Goal: Task Accomplishment & Management: Manage account settings

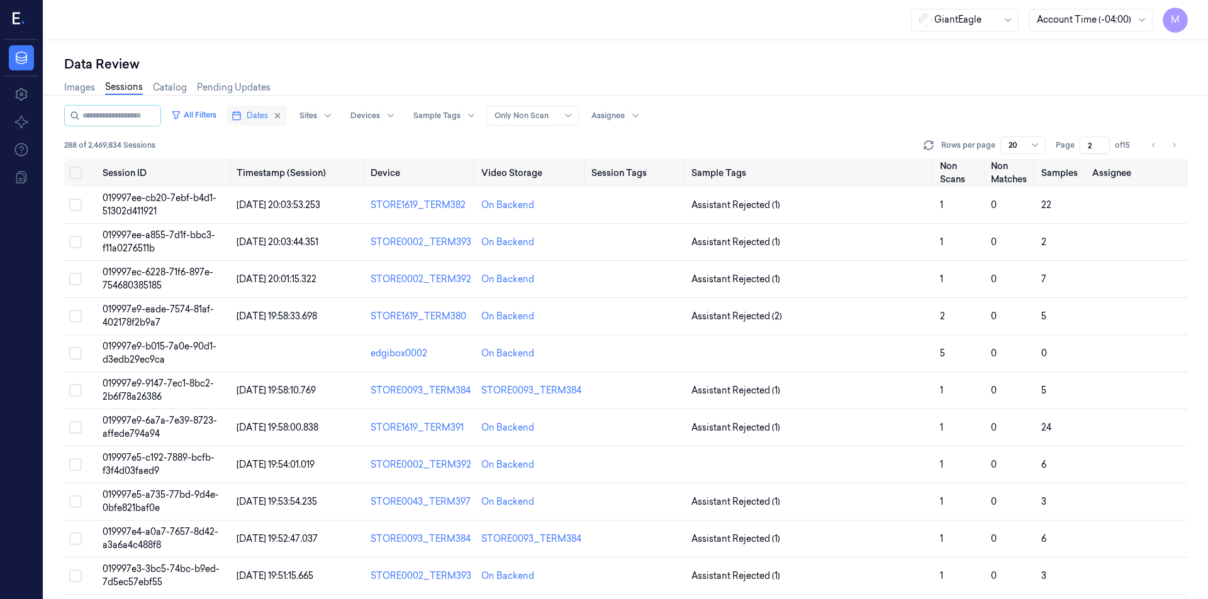
click at [283, 119] on button "Dates" at bounding box center [256, 116] width 60 height 20
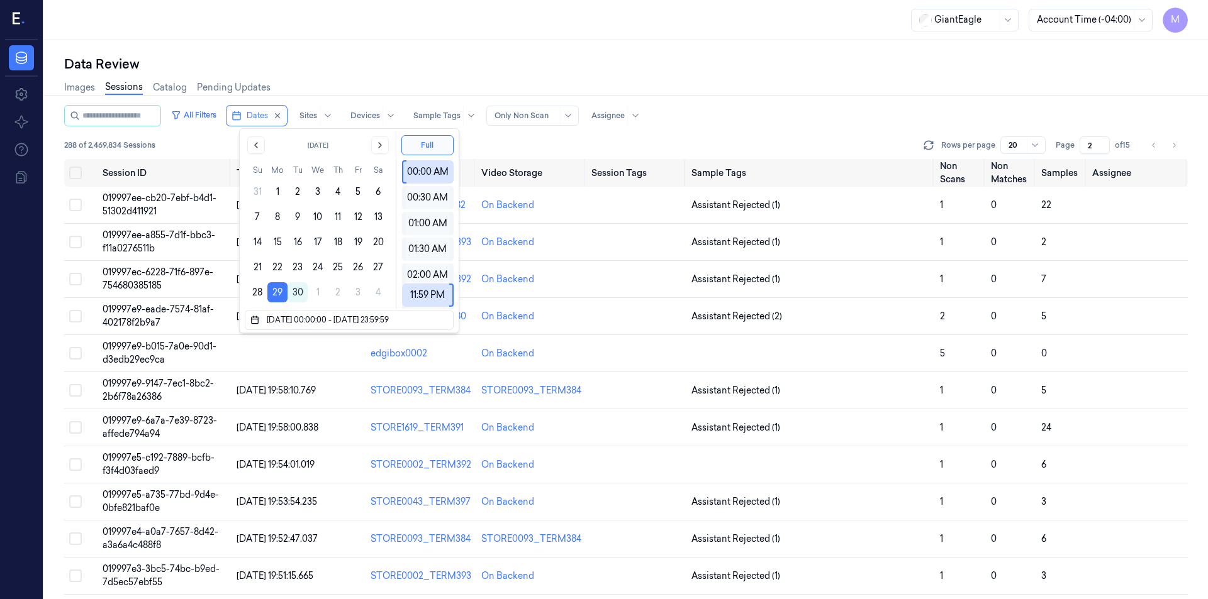
click at [390, 49] on div "Data Review Images Sessions Catalog Pending Updates All Filters Dates Sites Dev…" at bounding box center [626, 319] width 1164 height 559
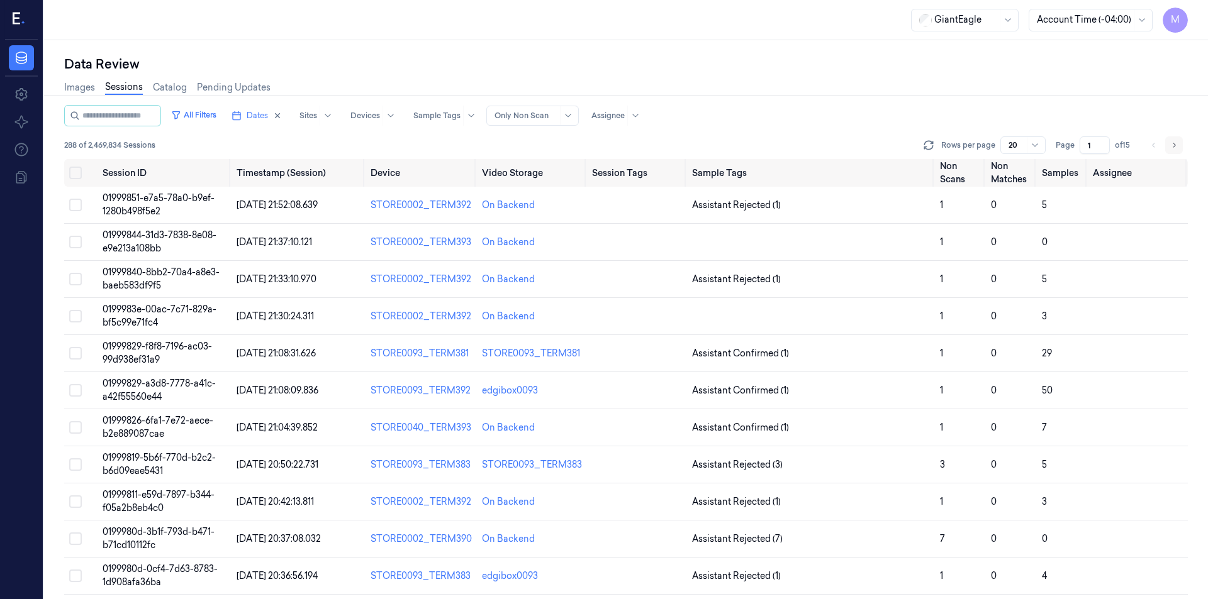
click at [1168, 145] on button "Go to next page" at bounding box center [1174, 145] width 18 height 18
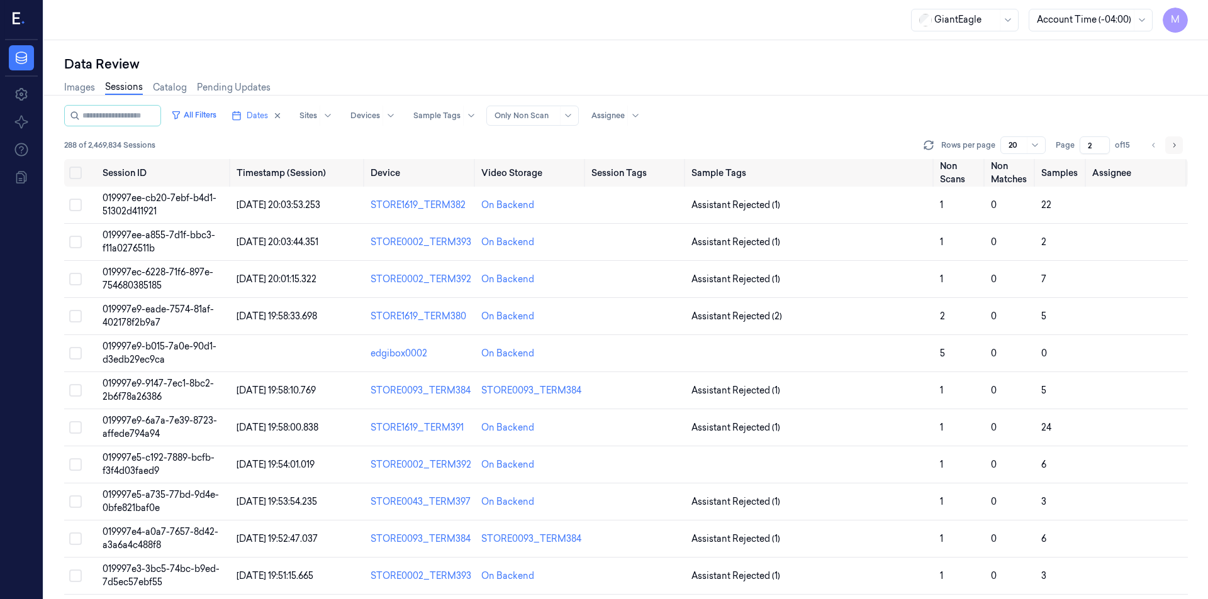
click at [1168, 145] on button "Go to next page" at bounding box center [1174, 145] width 18 height 18
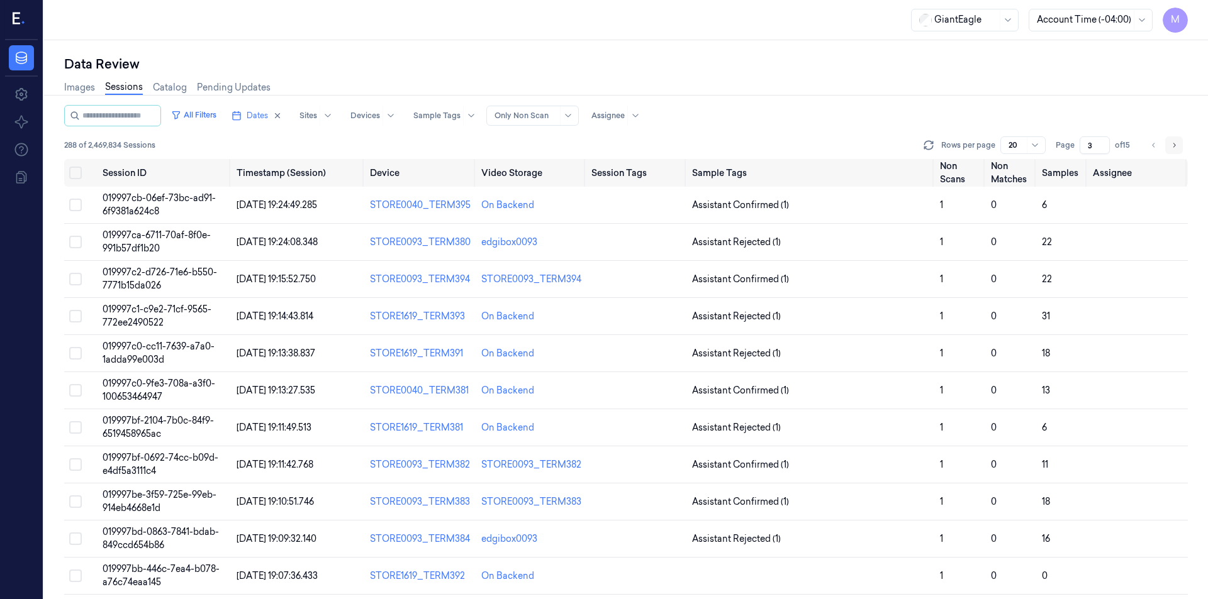
click at [1168, 145] on button "Go to next page" at bounding box center [1174, 145] width 18 height 18
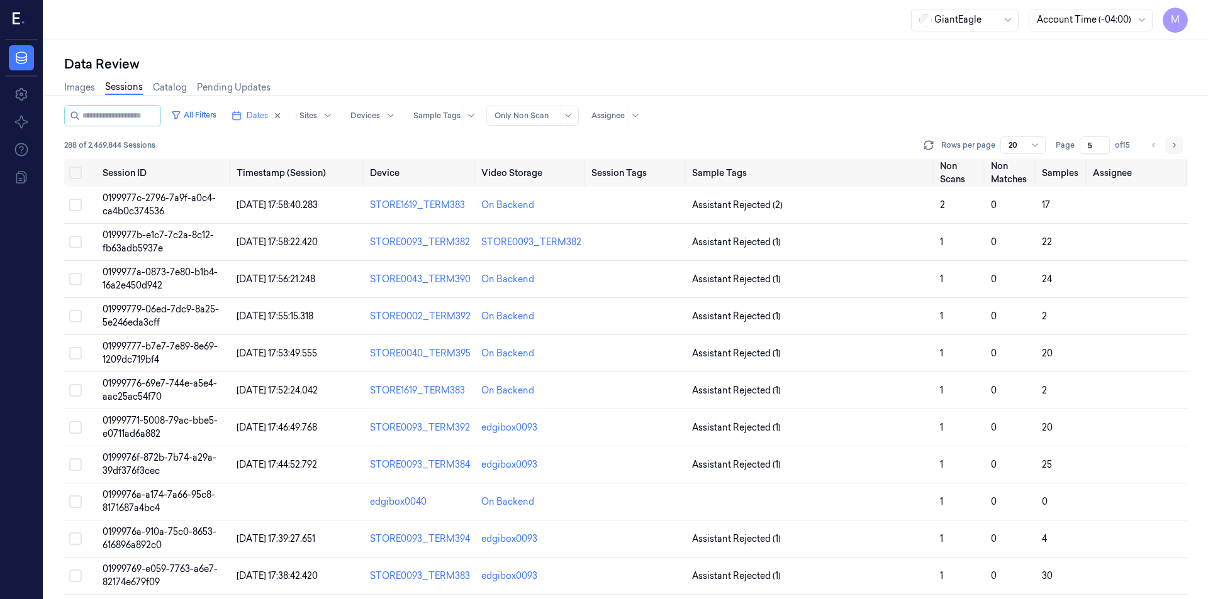
click at [1168, 145] on button "Go to next page" at bounding box center [1174, 145] width 18 height 18
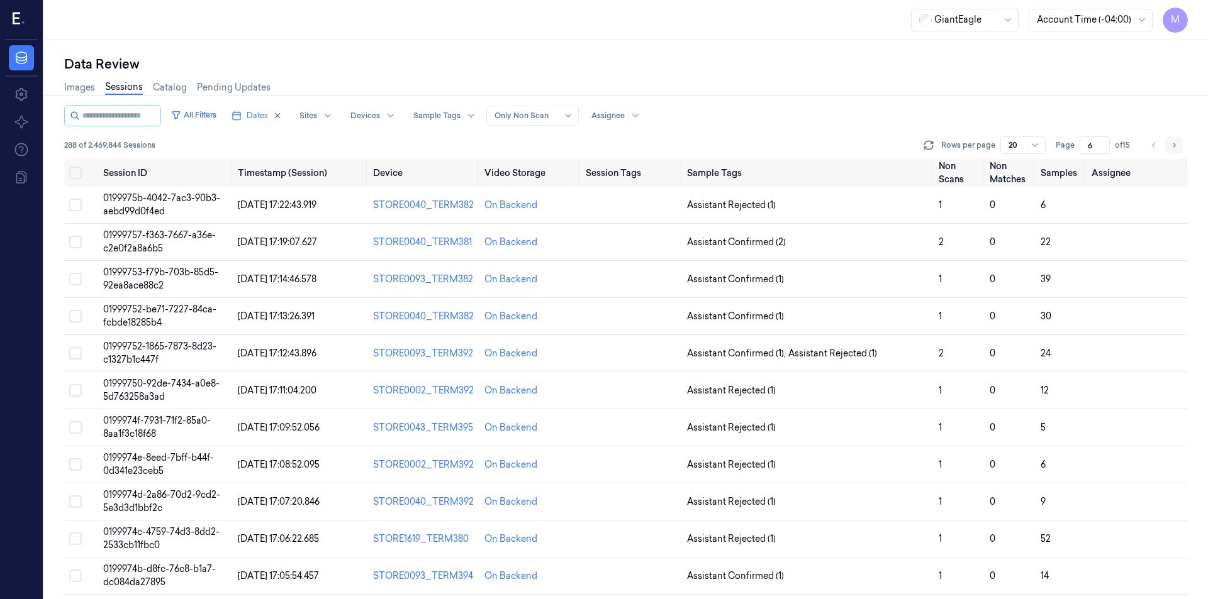
click at [1168, 145] on button "Go to next page" at bounding box center [1174, 145] width 18 height 18
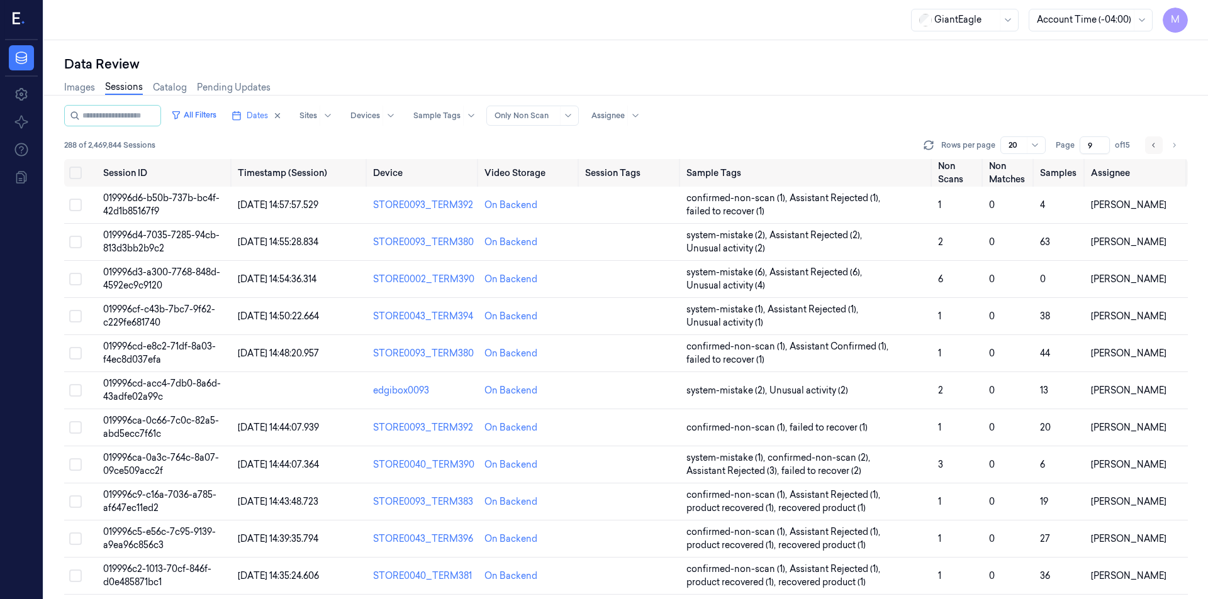
click at [1148, 148] on button "Go to previous page" at bounding box center [1154, 145] width 18 height 18
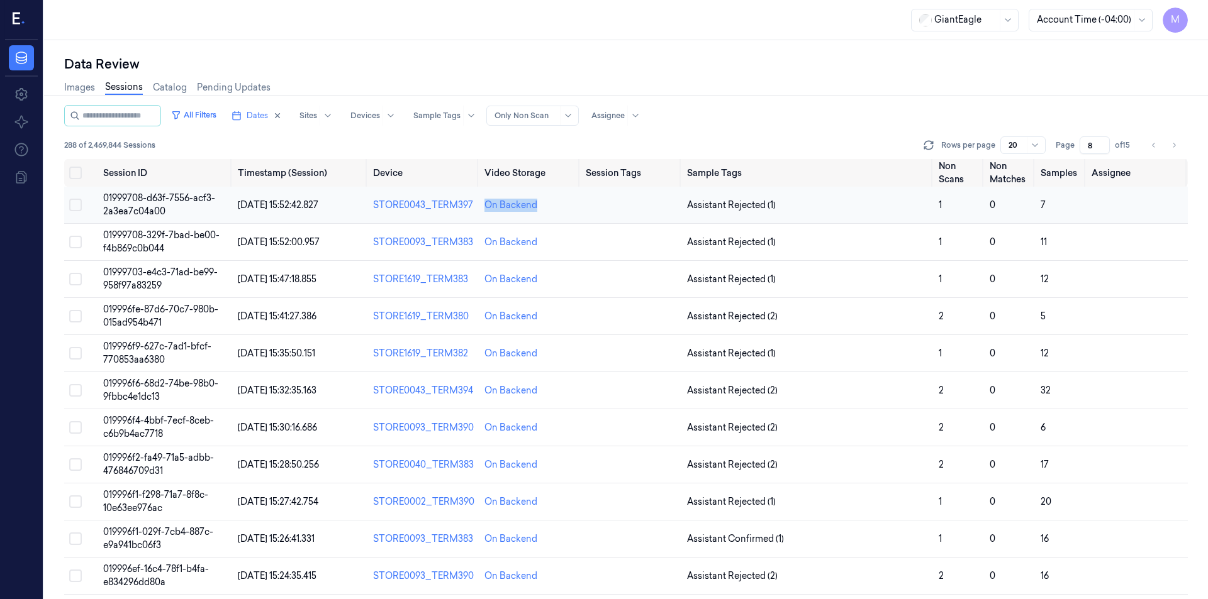
drag, startPoint x: 544, startPoint y: 208, endPoint x: 475, endPoint y: 205, distance: 69.2
click at [475, 205] on tr "01999708-d63f-7556-acf3-2a3ea7c04a00 [DATE] 15:52:42.827 STORE0043_TERM397 On B…" at bounding box center [625, 205] width 1123 height 37
copy tr "On Backend"
click at [1153, 147] on icon "Go to previous page" at bounding box center [1153, 145] width 3 height 4
click at [1150, 149] on icon "Go to previous page" at bounding box center [1154, 145] width 8 height 10
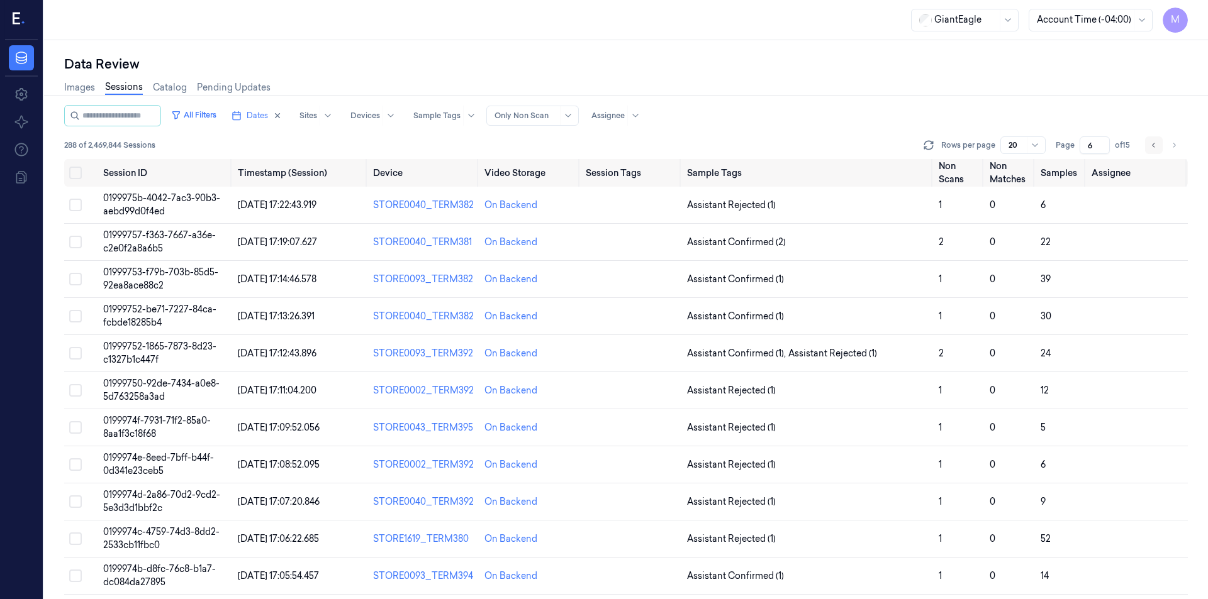
click at [1150, 148] on icon "Go to previous page" at bounding box center [1154, 145] width 8 height 10
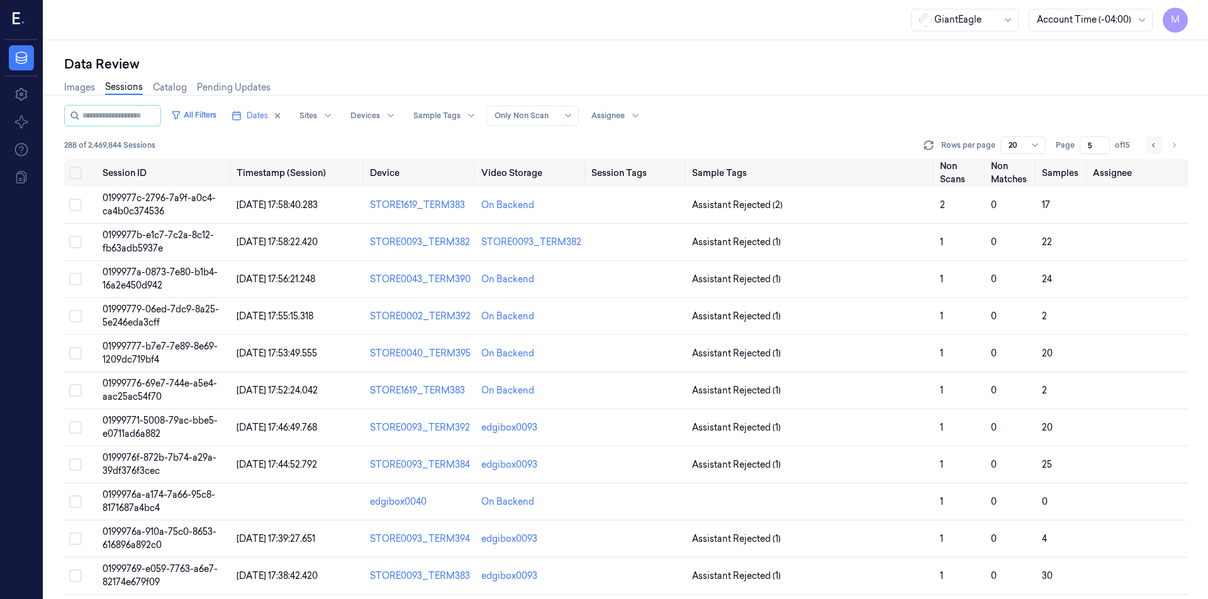
click at [1154, 146] on icon "Go to previous page" at bounding box center [1154, 145] width 8 height 10
click at [1153, 142] on icon "Go to previous page" at bounding box center [1154, 145] width 8 height 10
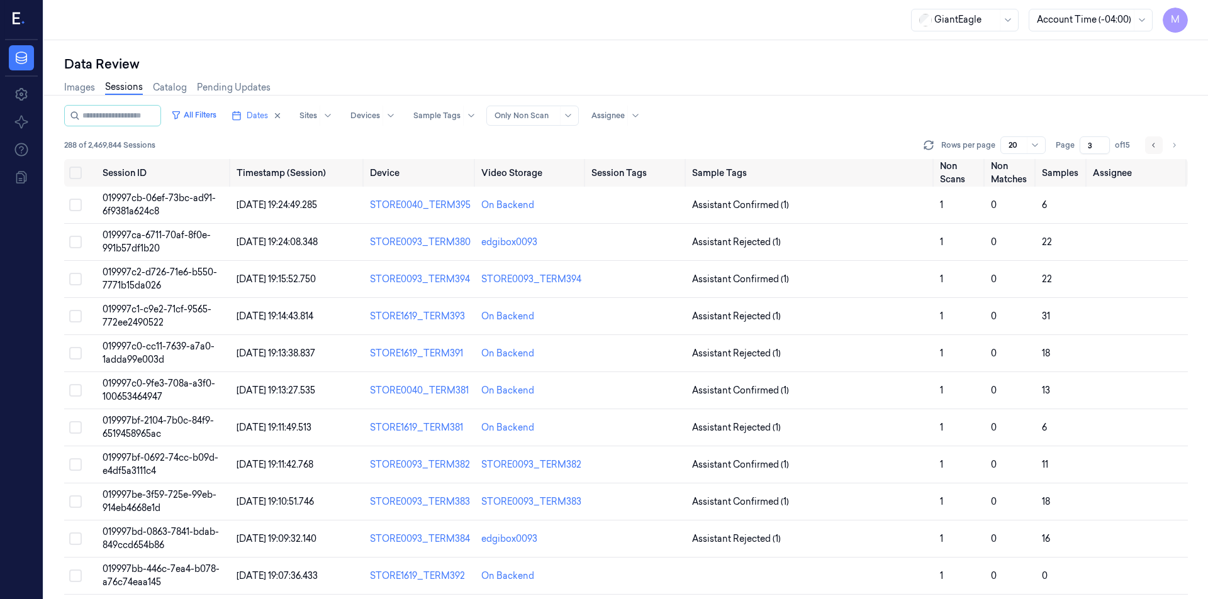
click at [1148, 145] on button "Go to previous page" at bounding box center [1154, 145] width 18 height 18
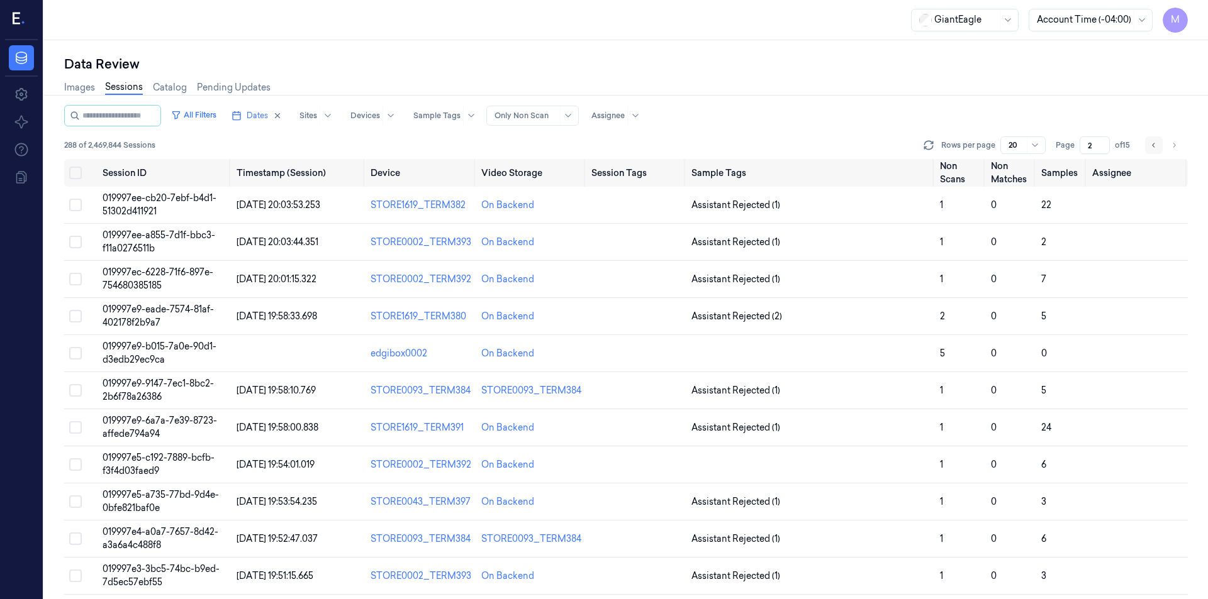
click at [1160, 148] on button "Go to previous page" at bounding box center [1154, 145] width 18 height 18
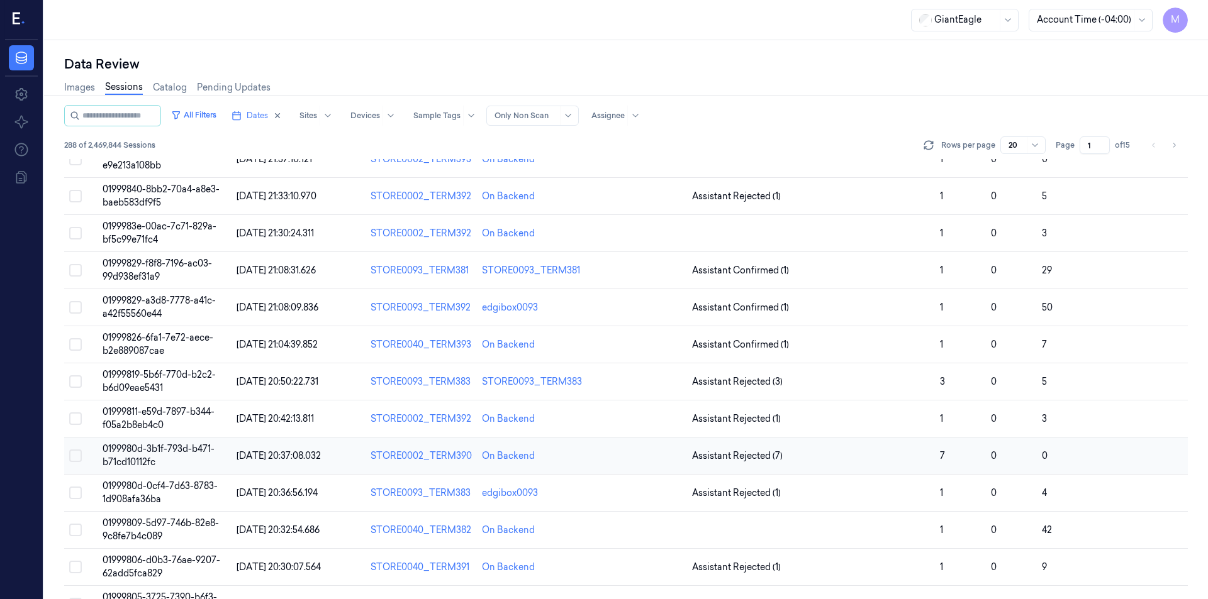
scroll to position [339, 0]
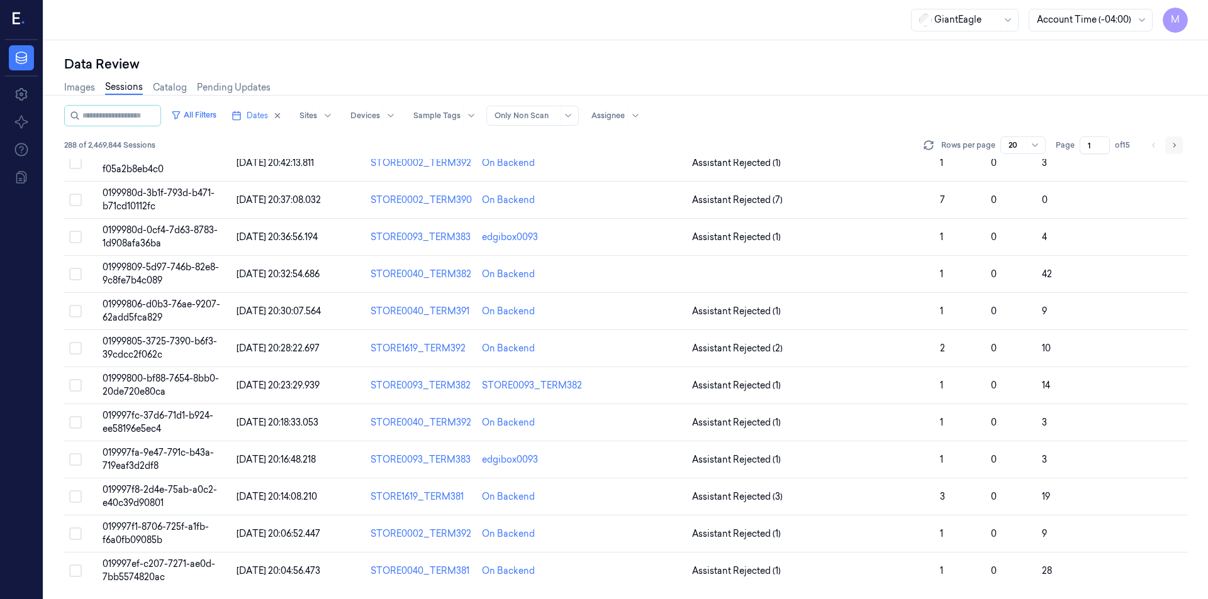
click at [1174, 145] on icon "Go to next page" at bounding box center [1174, 145] width 3 height 4
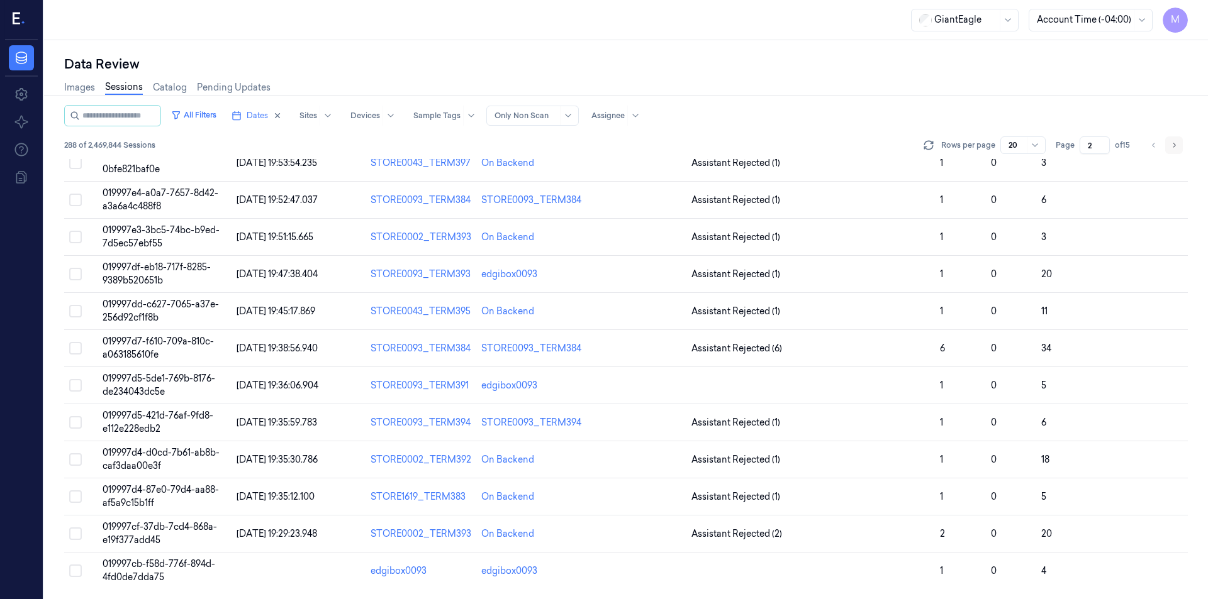
click at [1174, 145] on icon "Go to next page" at bounding box center [1174, 145] width 3 height 4
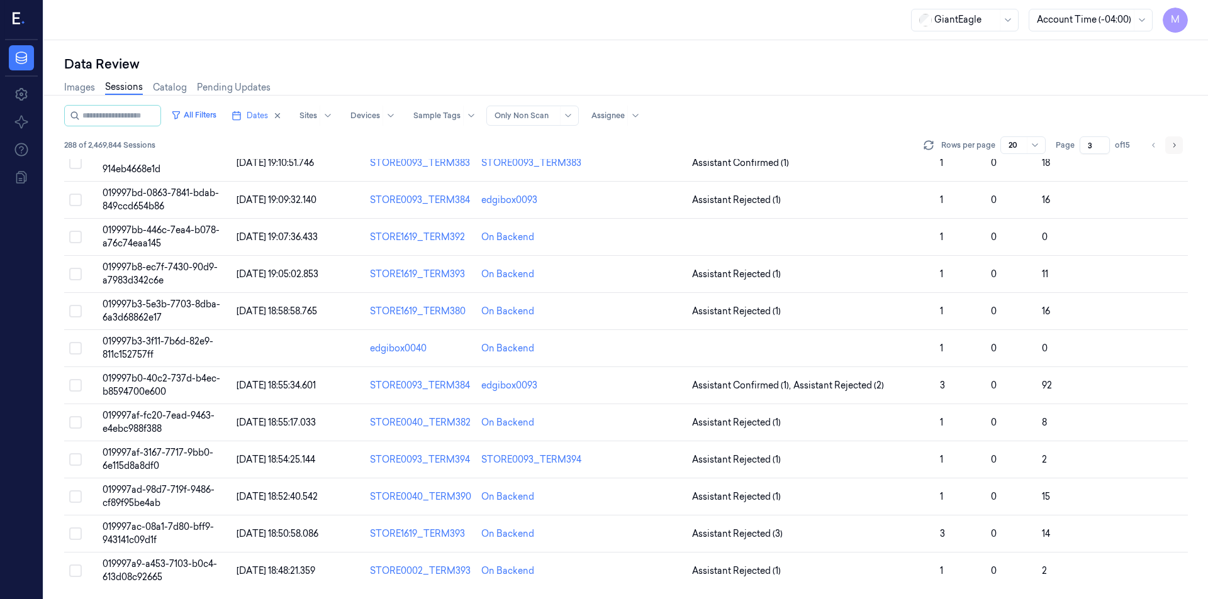
click at [1174, 145] on icon "Go to next page" at bounding box center [1174, 145] width 3 height 4
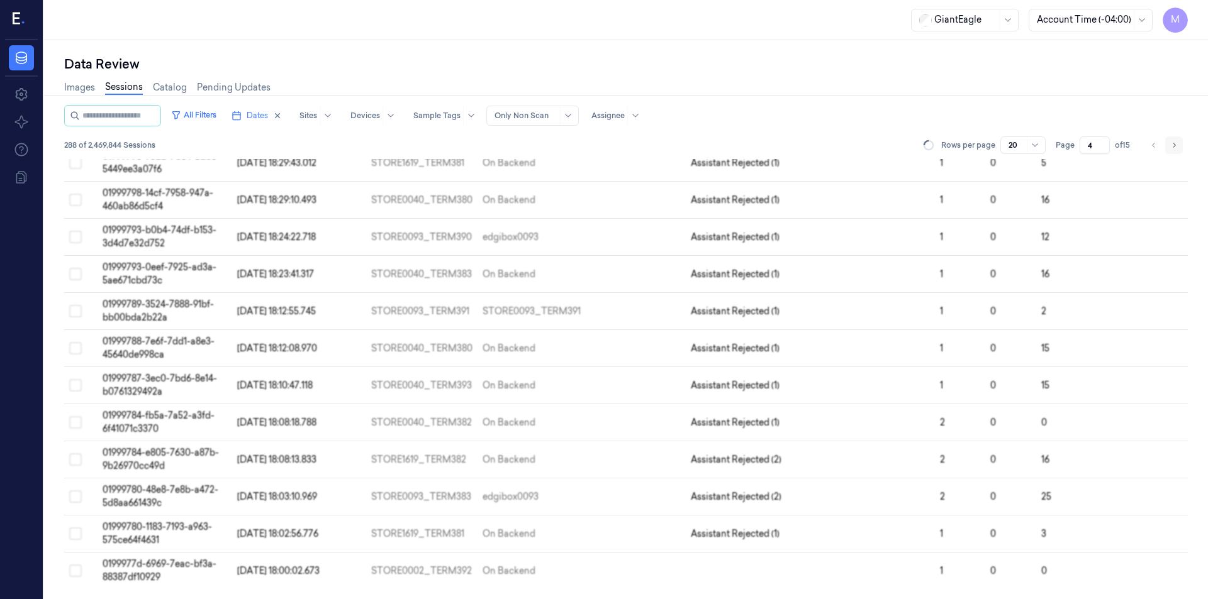
click at [1174, 145] on icon "Go to next page" at bounding box center [1174, 145] width 3 height 4
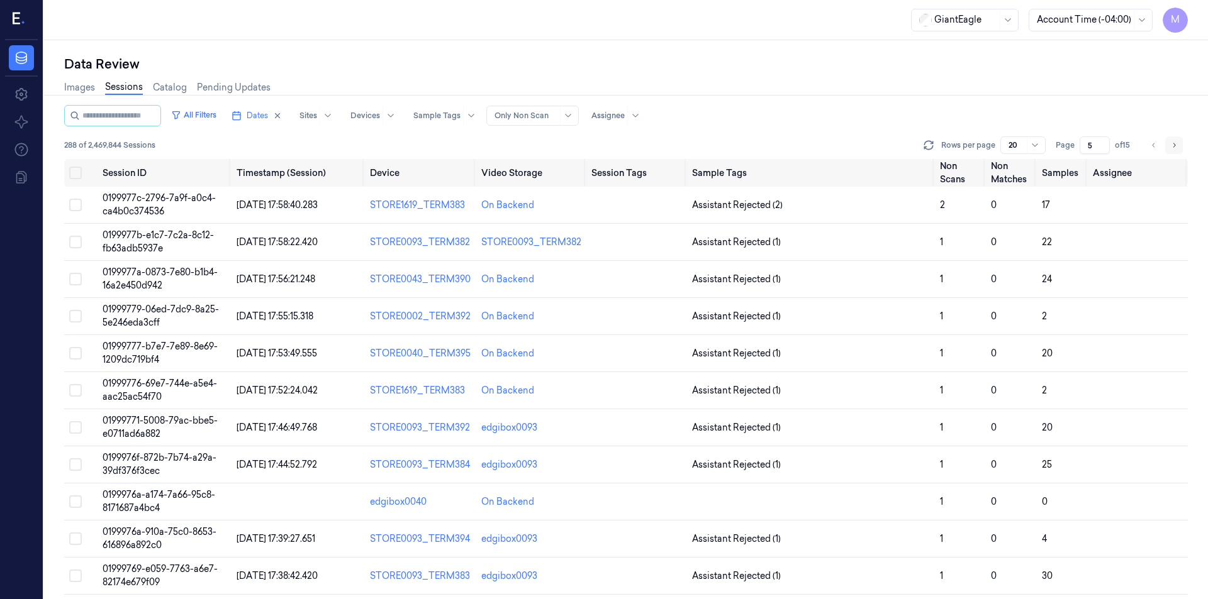
click at [1178, 145] on button "Go to next page" at bounding box center [1174, 145] width 18 height 18
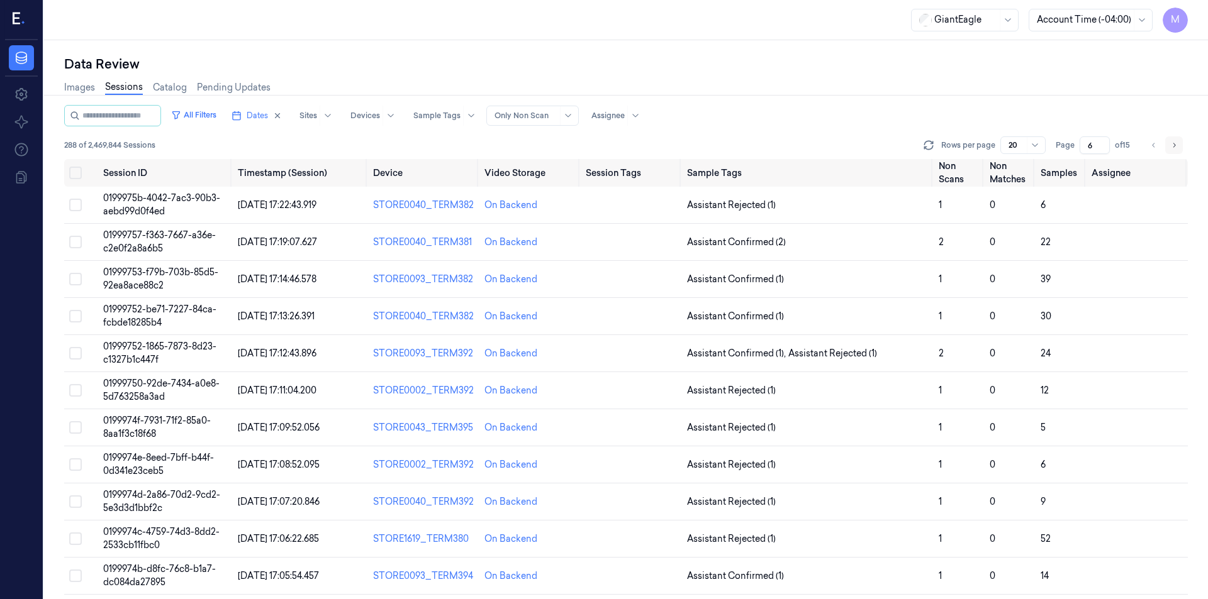
click at [1172, 149] on icon "Go to next page" at bounding box center [1174, 145] width 8 height 10
click at [1174, 148] on icon "Go to next page" at bounding box center [1174, 145] width 8 height 10
click at [1167, 150] on button "Go to next page" at bounding box center [1174, 145] width 18 height 18
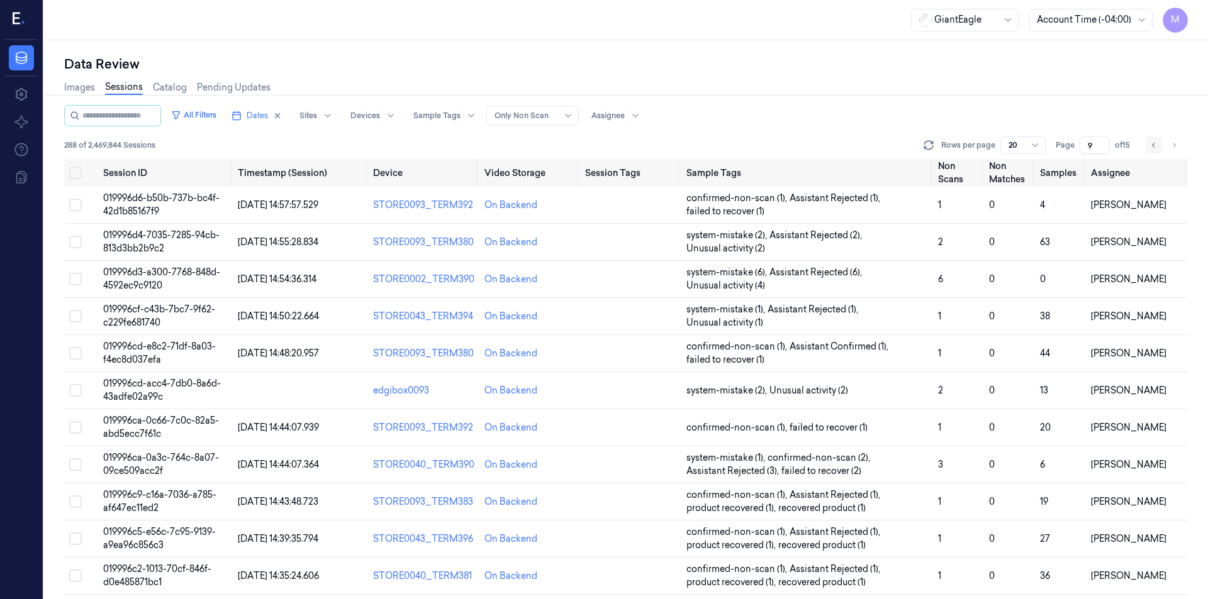
click at [1155, 142] on icon "Go to previous page" at bounding box center [1154, 145] width 8 height 10
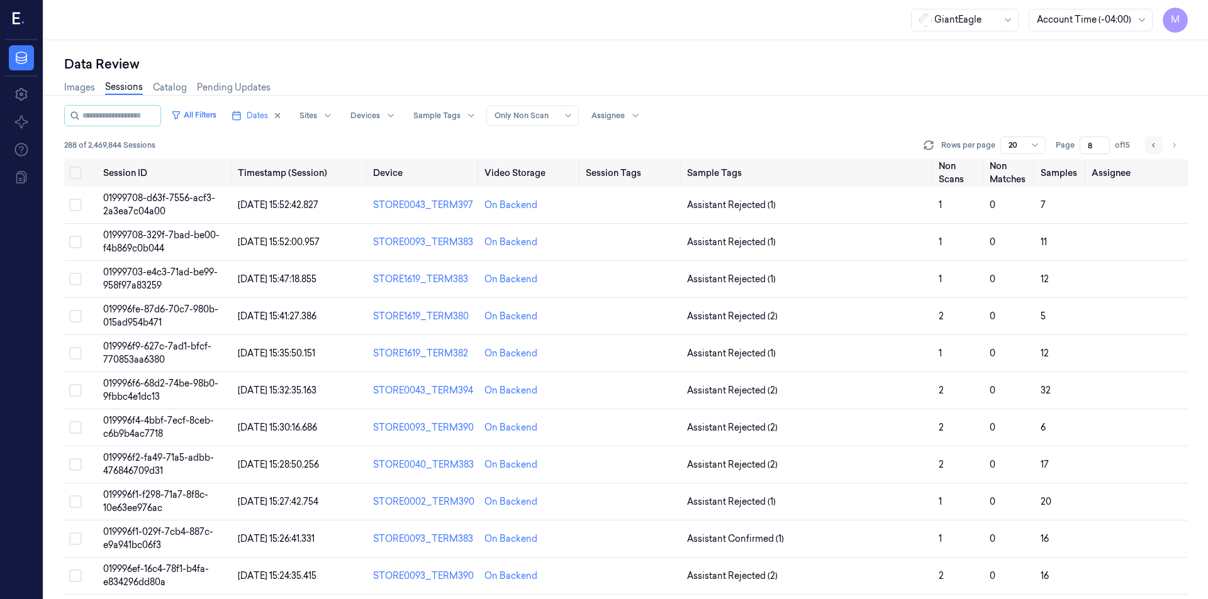
click at [1155, 142] on icon "Go to previous page" at bounding box center [1154, 145] width 8 height 10
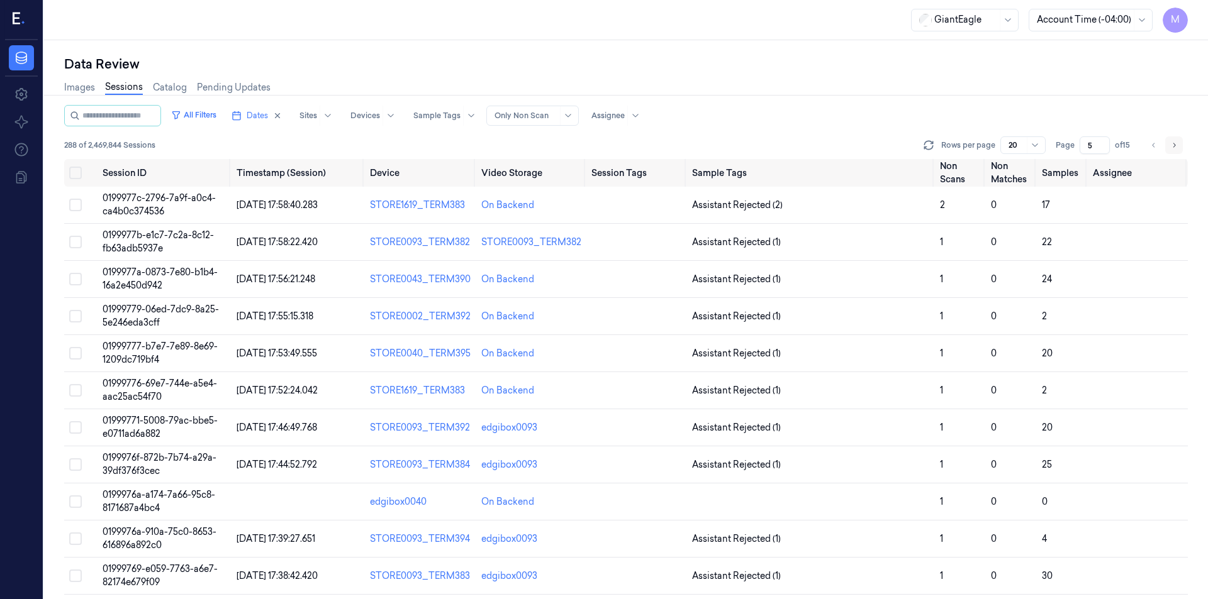
click at [1173, 147] on icon "Go to next page" at bounding box center [1174, 145] width 8 height 10
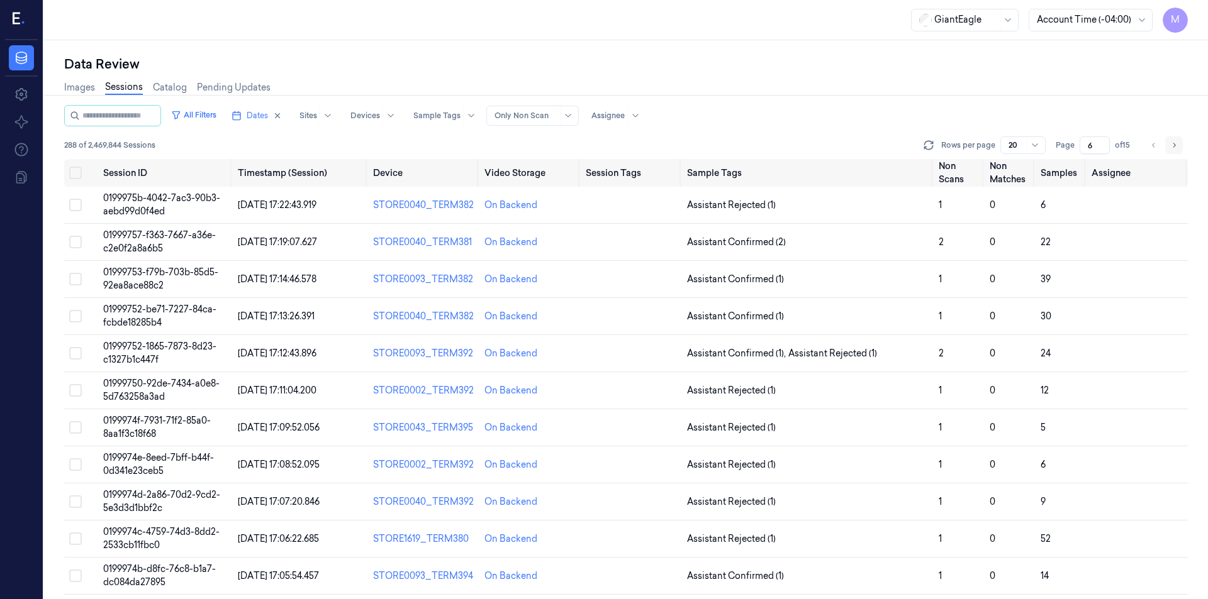
click at [1173, 147] on icon "Go to next page" at bounding box center [1174, 145] width 8 height 10
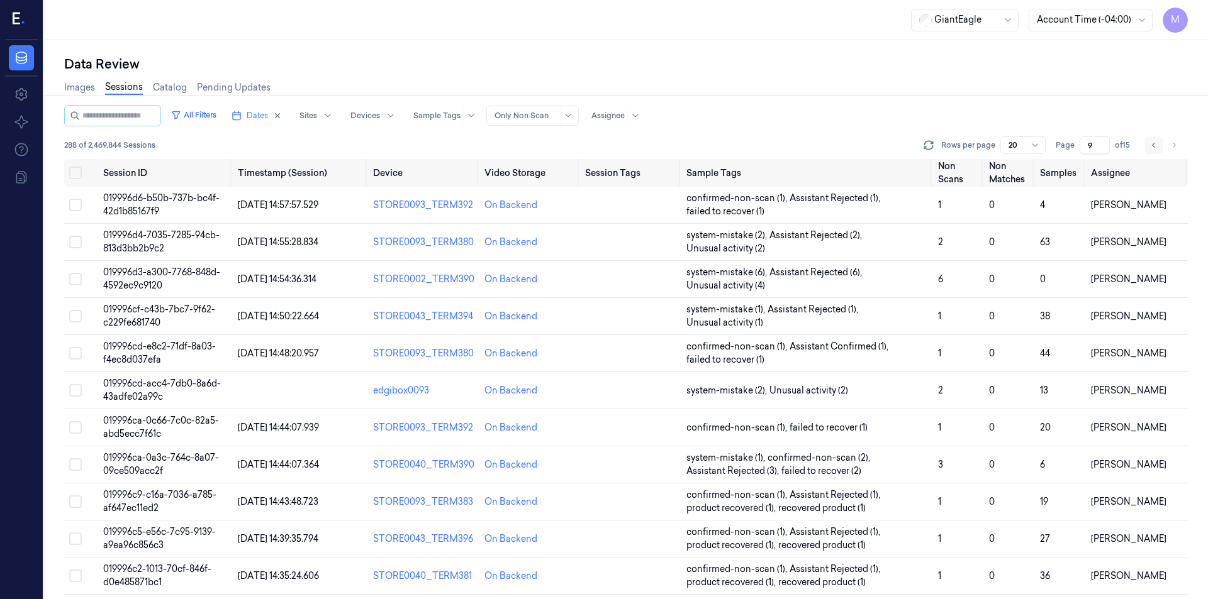
click at [1155, 143] on icon "Go to previous page" at bounding box center [1154, 145] width 8 height 10
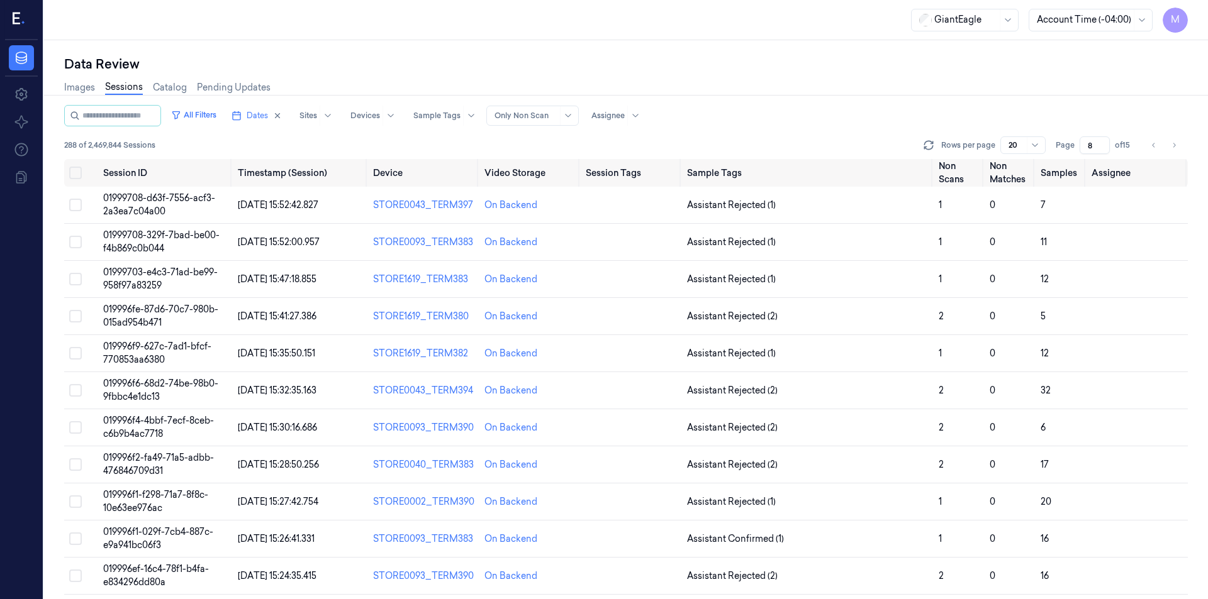
click at [908, 81] on div "Images Sessions Catalog Pending Updates" at bounding box center [625, 89] width 1123 height 32
click at [1165, 152] on button "Go to next page" at bounding box center [1174, 145] width 18 height 18
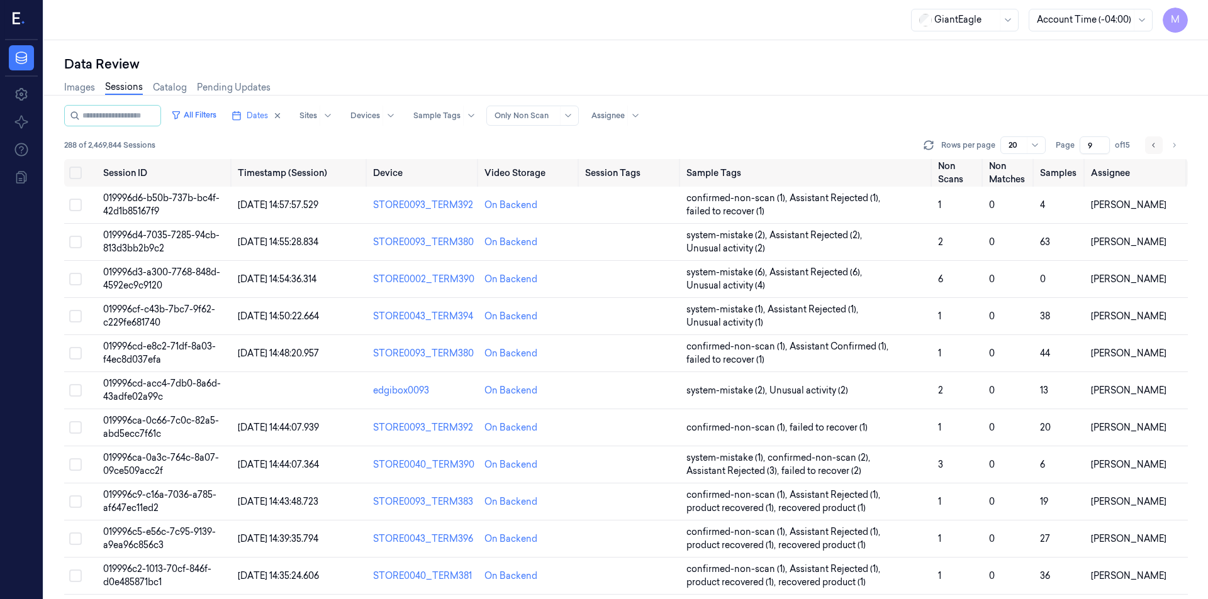
click at [1152, 150] on icon "Go to previous page" at bounding box center [1154, 145] width 8 height 10
type input "8"
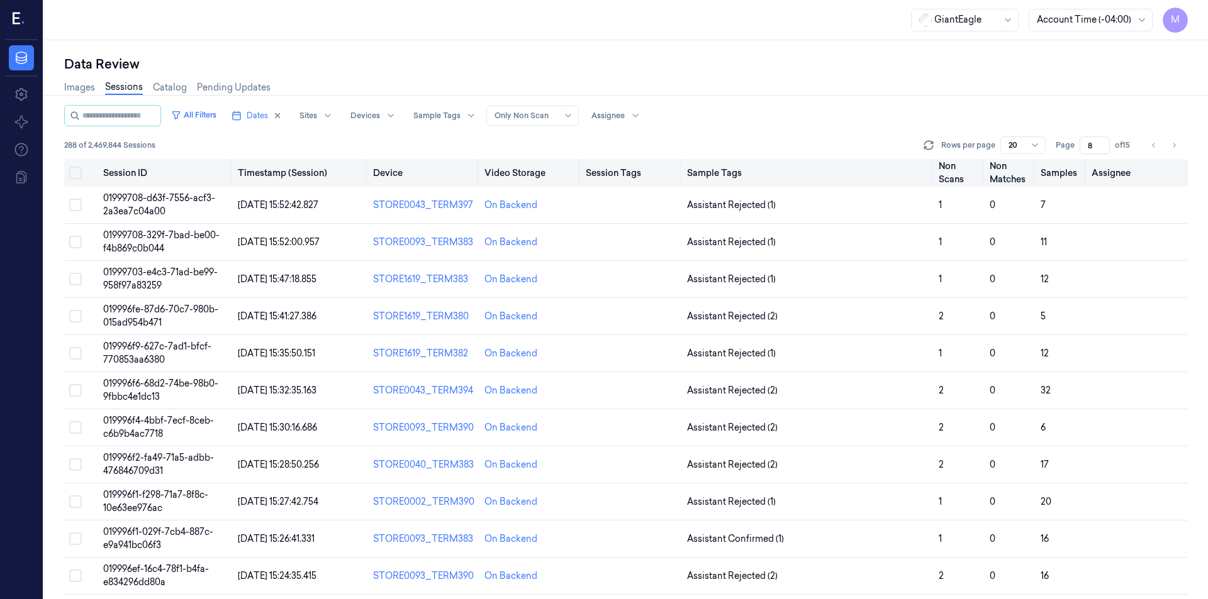
click at [77, 174] on button "Select all" at bounding box center [75, 173] width 13 height 13
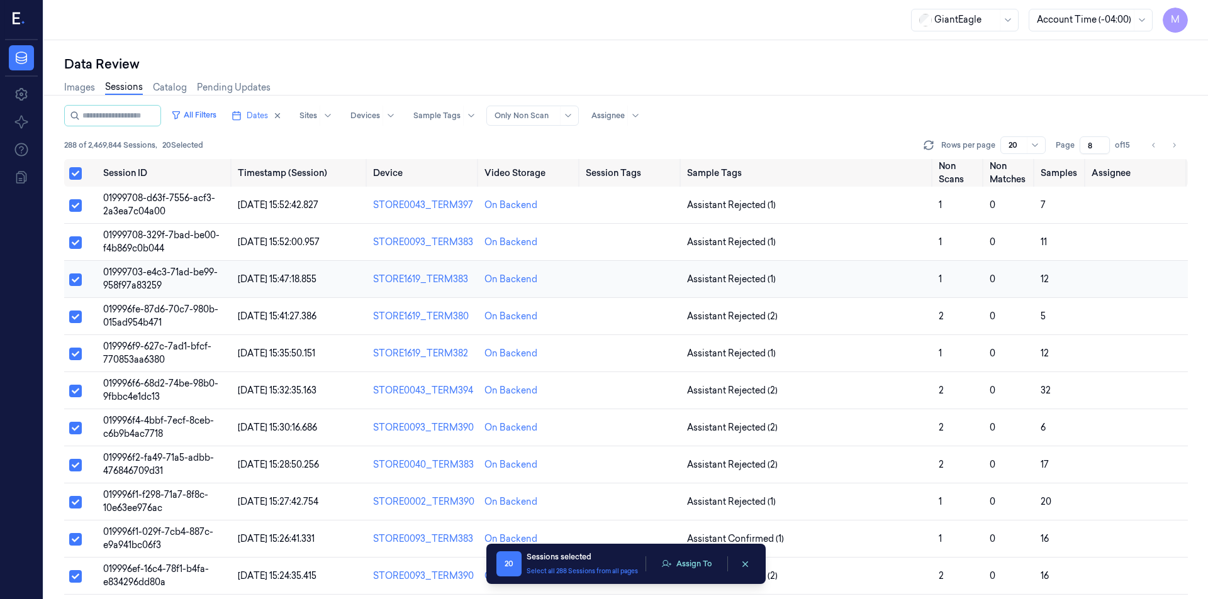
type button "on"
click at [699, 564] on button "Assign To" at bounding box center [686, 564] width 66 height 19
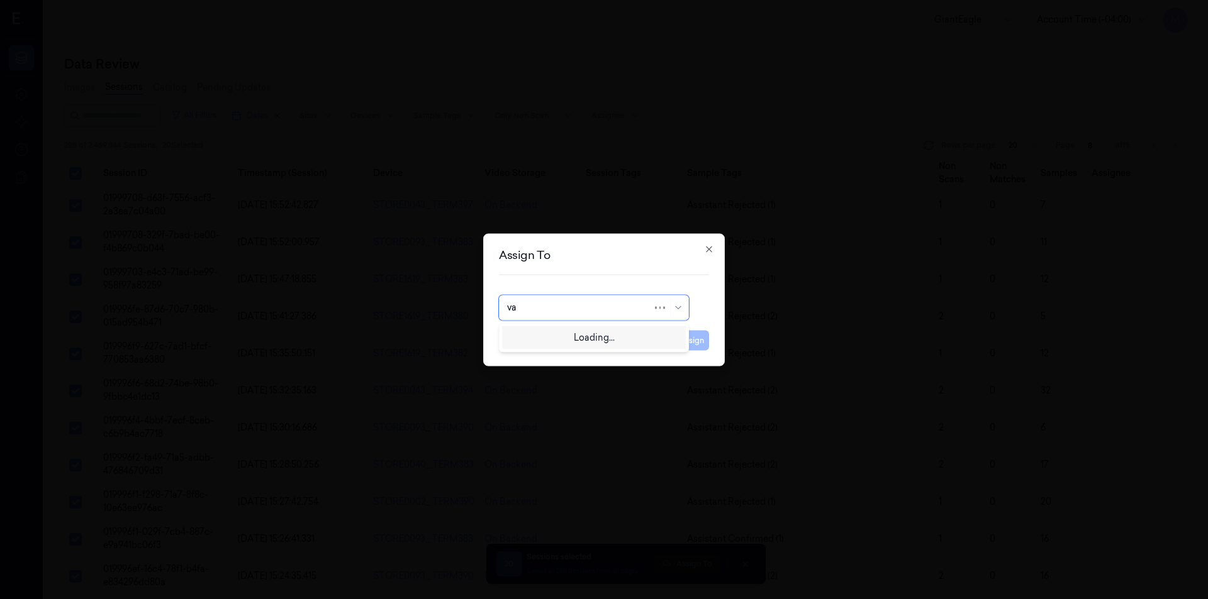
type input "var"
click at [549, 335] on div "[PERSON_NAME]" at bounding box center [544, 336] width 75 height 13
click at [704, 340] on button "Assign" at bounding box center [691, 340] width 35 height 20
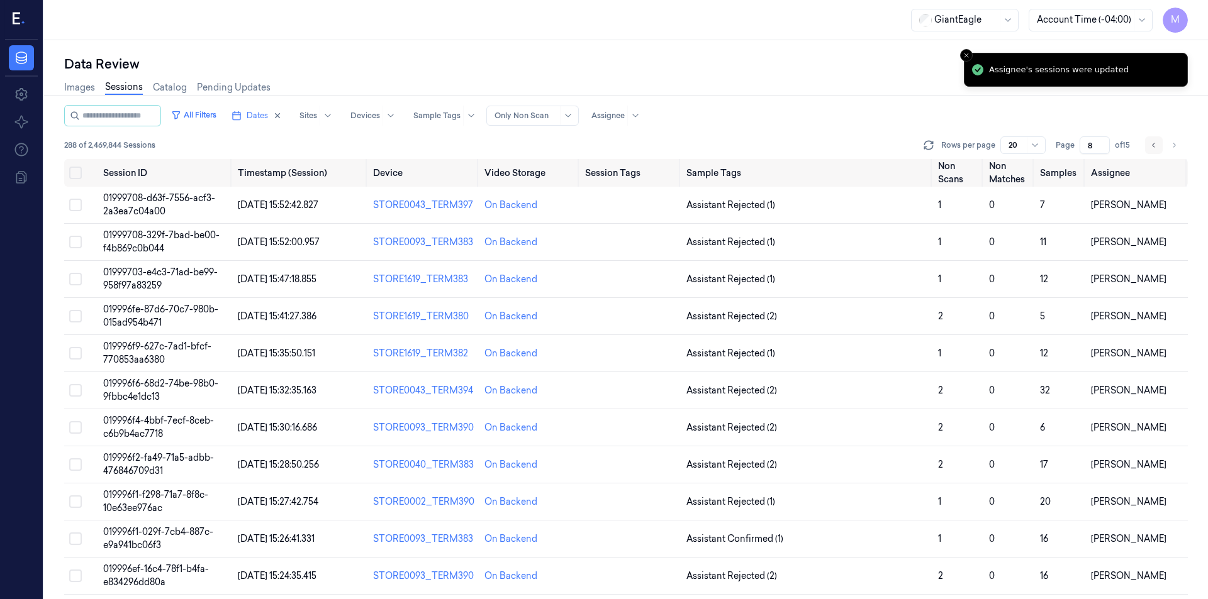
click at [1153, 137] on button "Go to previous page" at bounding box center [1154, 145] width 18 height 18
type input "7"
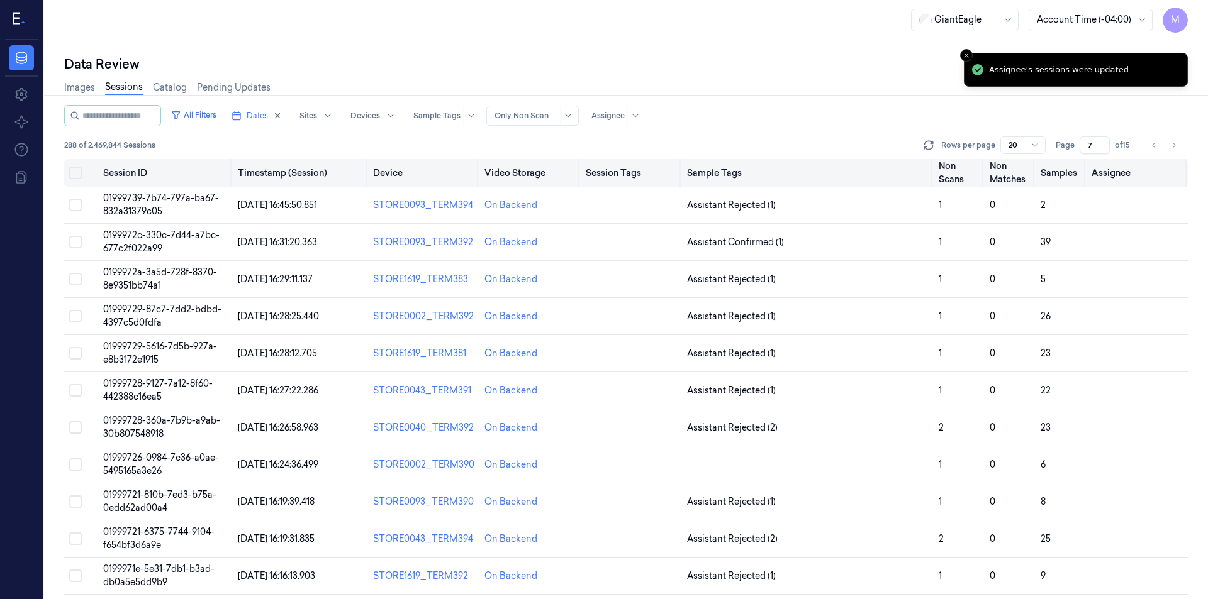
click at [71, 174] on button "on" at bounding box center [75, 173] width 13 height 13
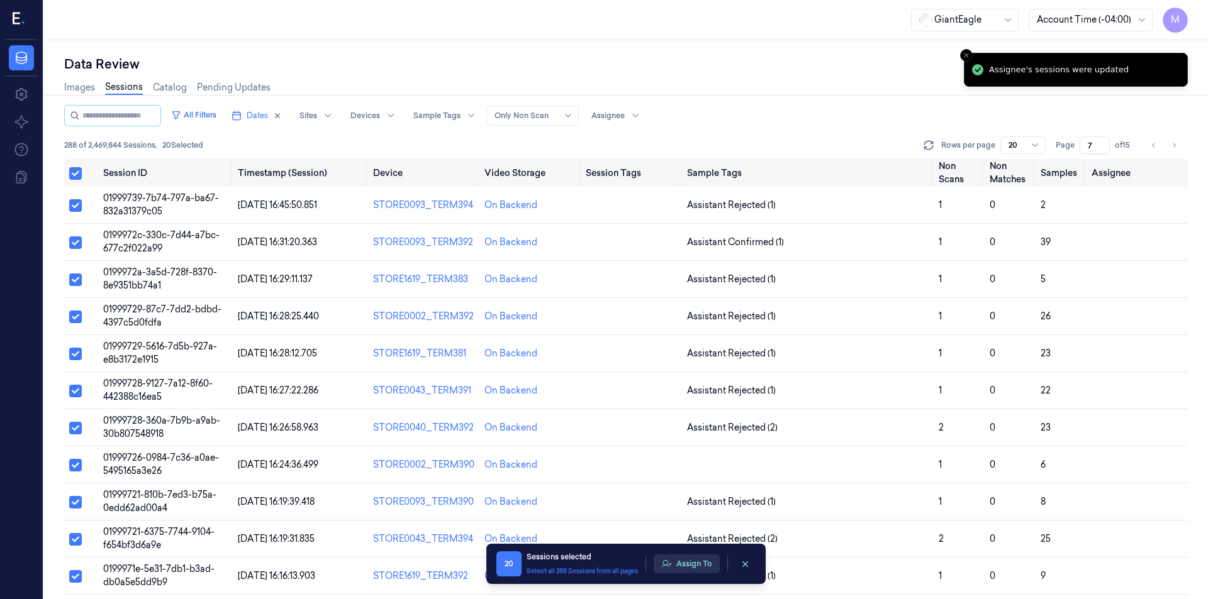
click at [706, 566] on button "Assign To" at bounding box center [686, 564] width 66 height 19
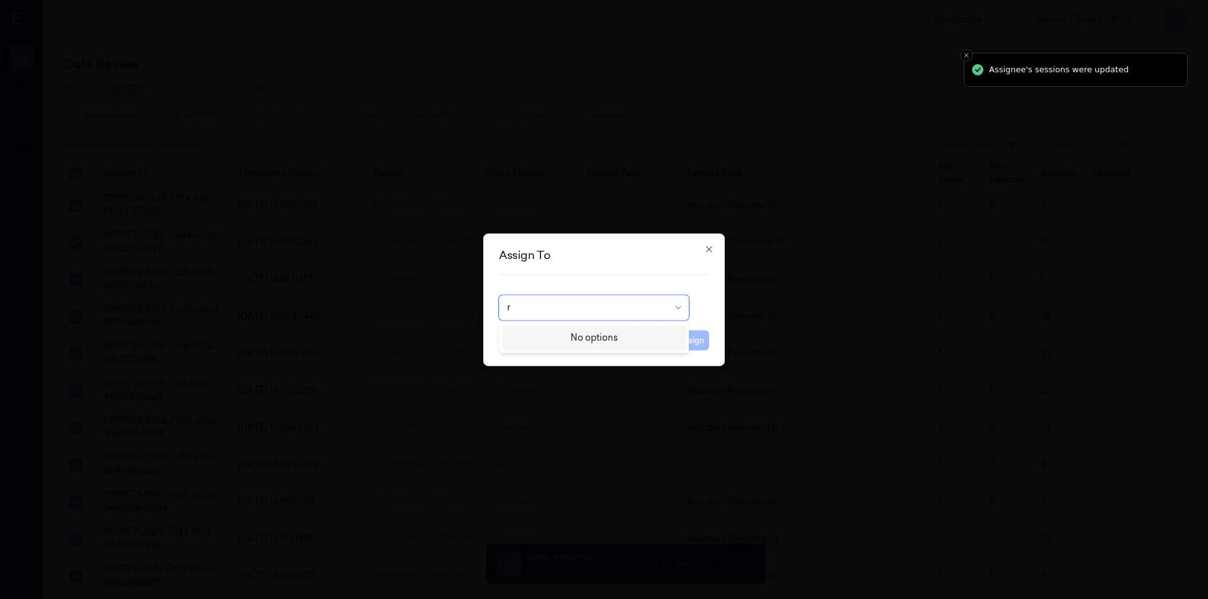
type input "ro"
click at [580, 336] on div "[PERSON_NAME]" at bounding box center [594, 336] width 174 height 13
click at [699, 340] on button "Assign" at bounding box center [691, 340] width 35 height 20
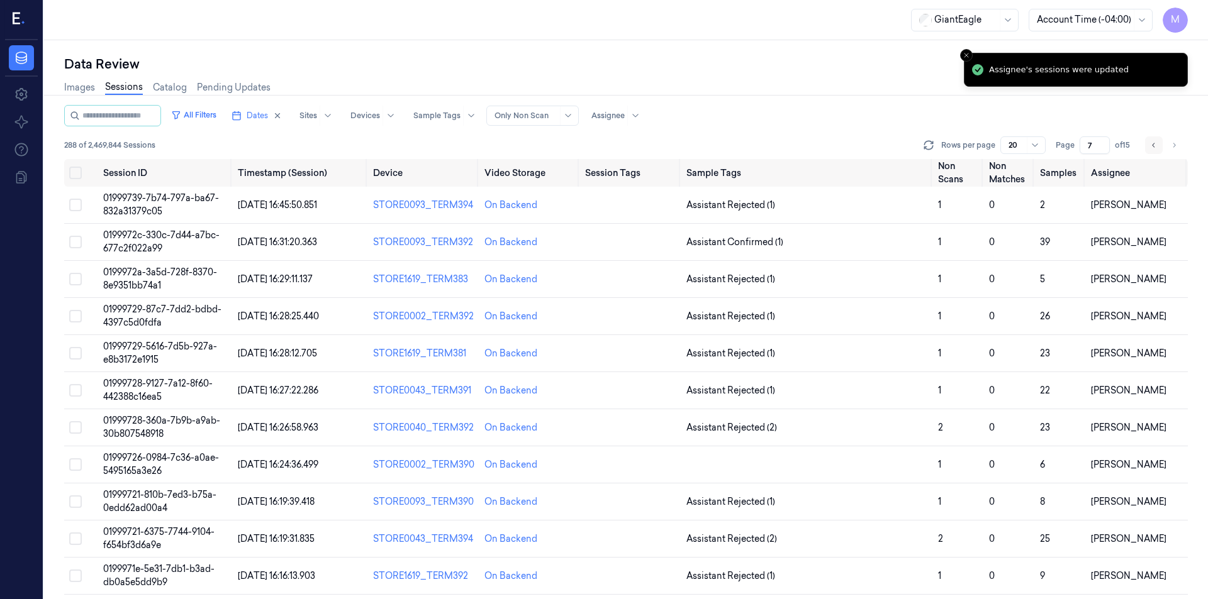
click at [1152, 140] on icon "Go to previous page" at bounding box center [1154, 145] width 8 height 10
type input "6"
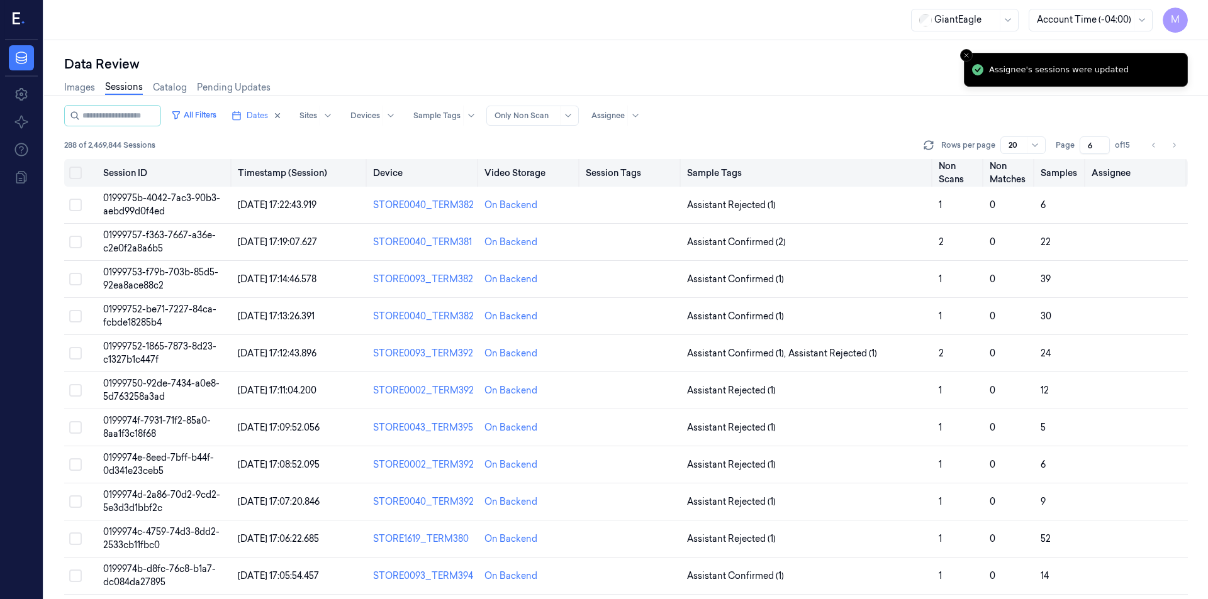
click at [80, 174] on button "on" at bounding box center [75, 173] width 13 height 13
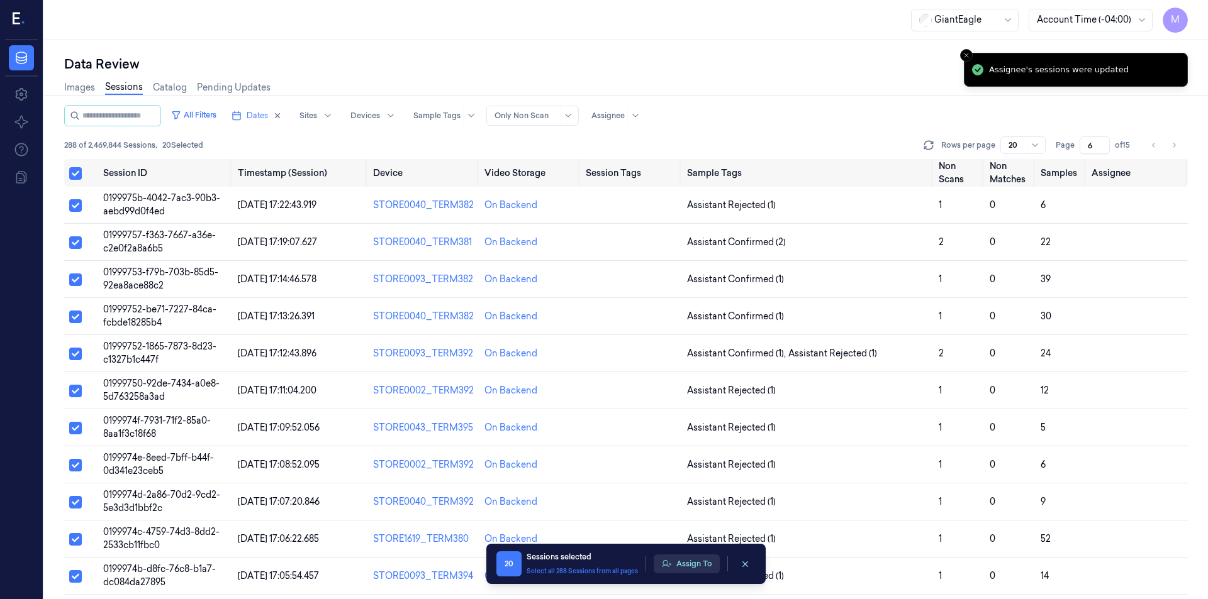
click at [691, 568] on button "Assign To" at bounding box center [686, 564] width 66 height 19
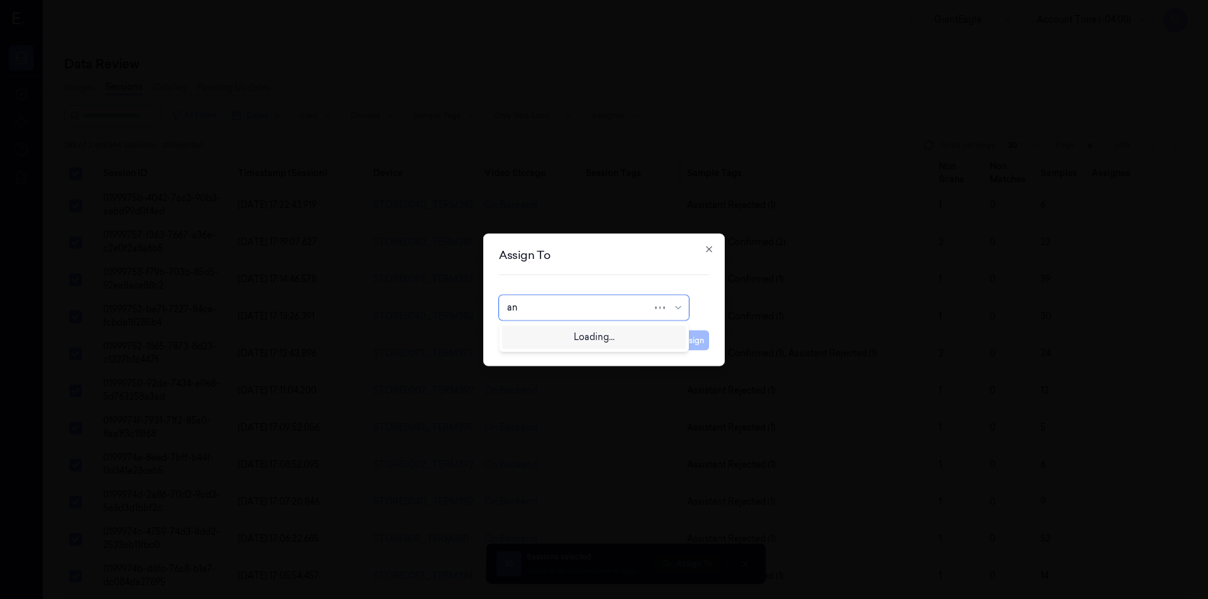
type input "ank"
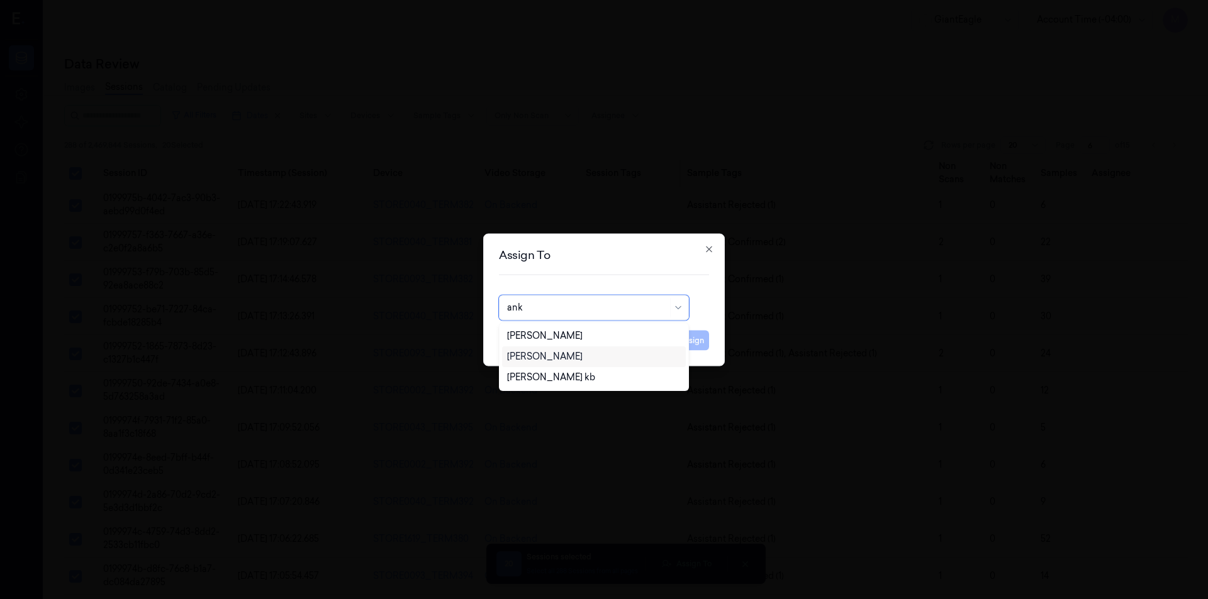
click at [573, 358] on div "[PERSON_NAME]" at bounding box center [594, 356] width 174 height 13
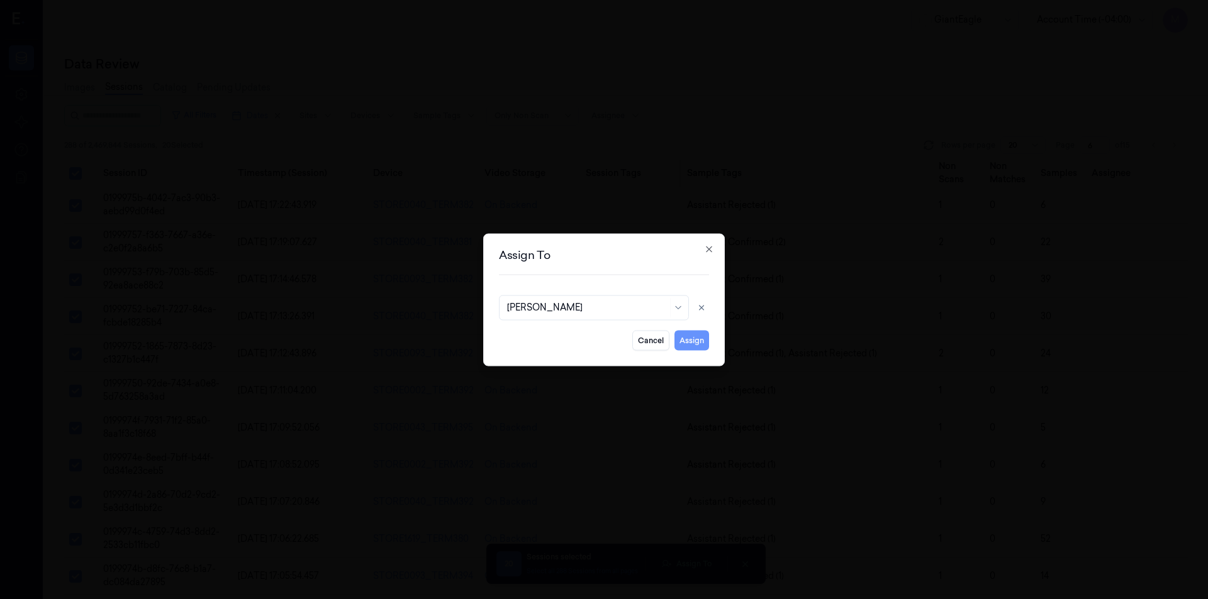
click at [695, 345] on button "Assign" at bounding box center [691, 340] width 35 height 20
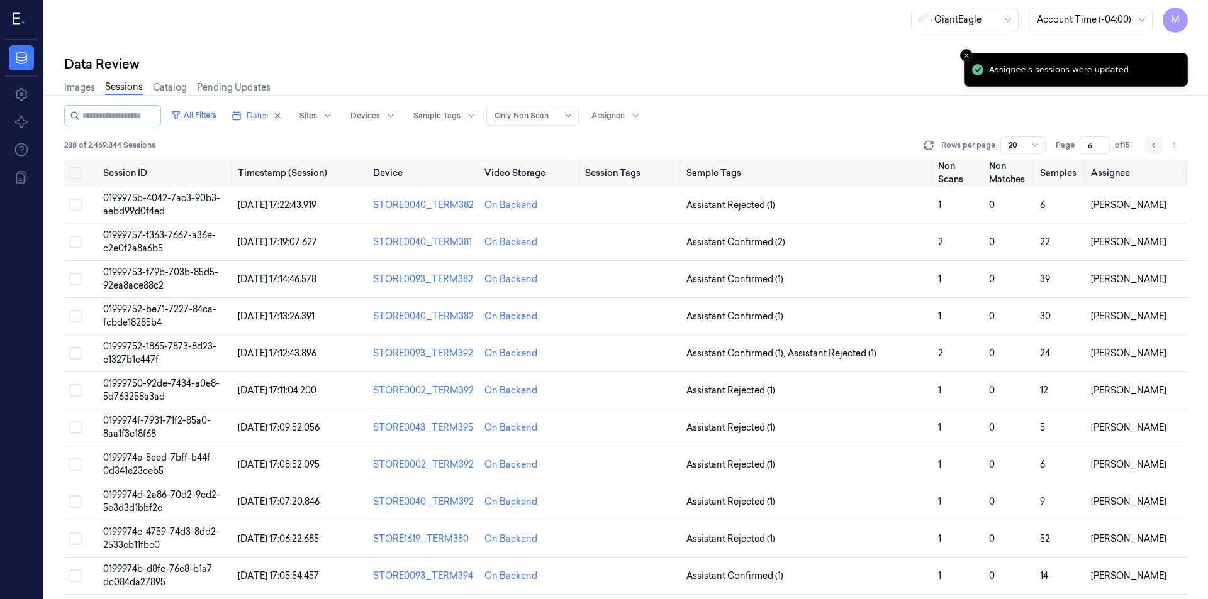
click at [1155, 148] on icon "Go to previous page" at bounding box center [1154, 145] width 8 height 10
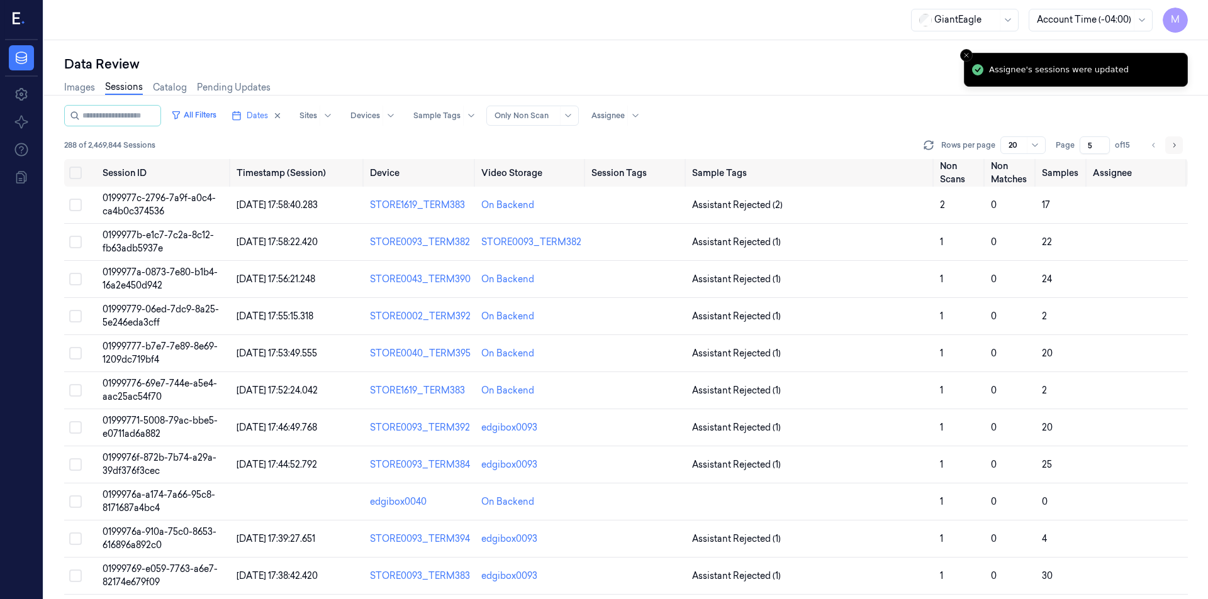
click at [1170, 147] on icon "Go to next page" at bounding box center [1174, 145] width 8 height 10
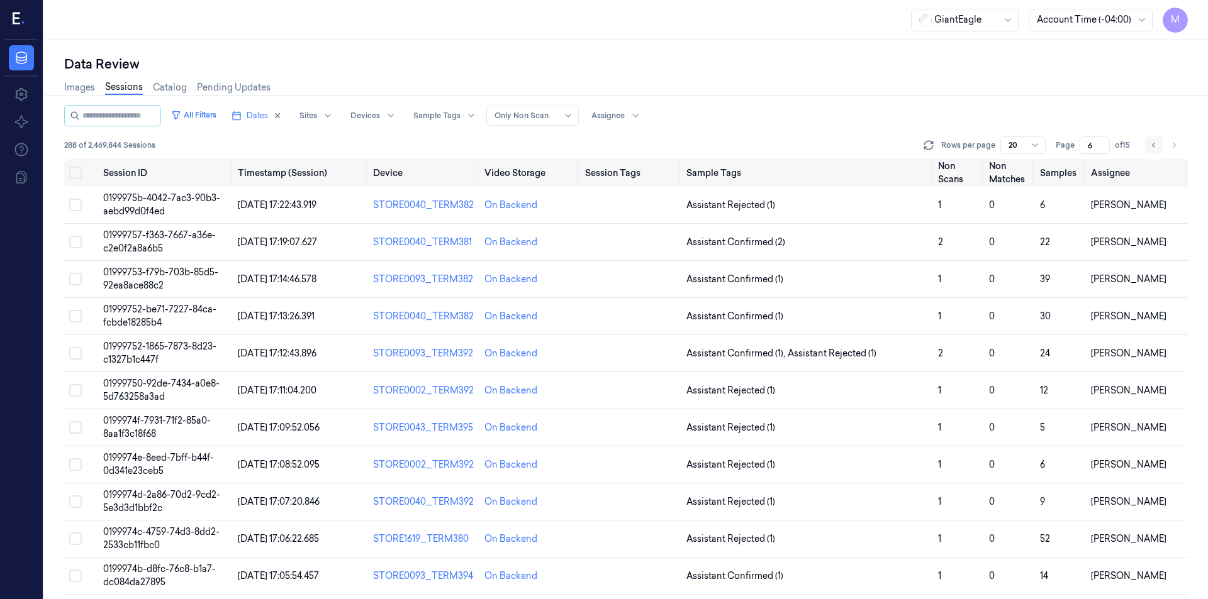
click at [1150, 149] on icon "Go to previous page" at bounding box center [1154, 145] width 8 height 10
type input "5"
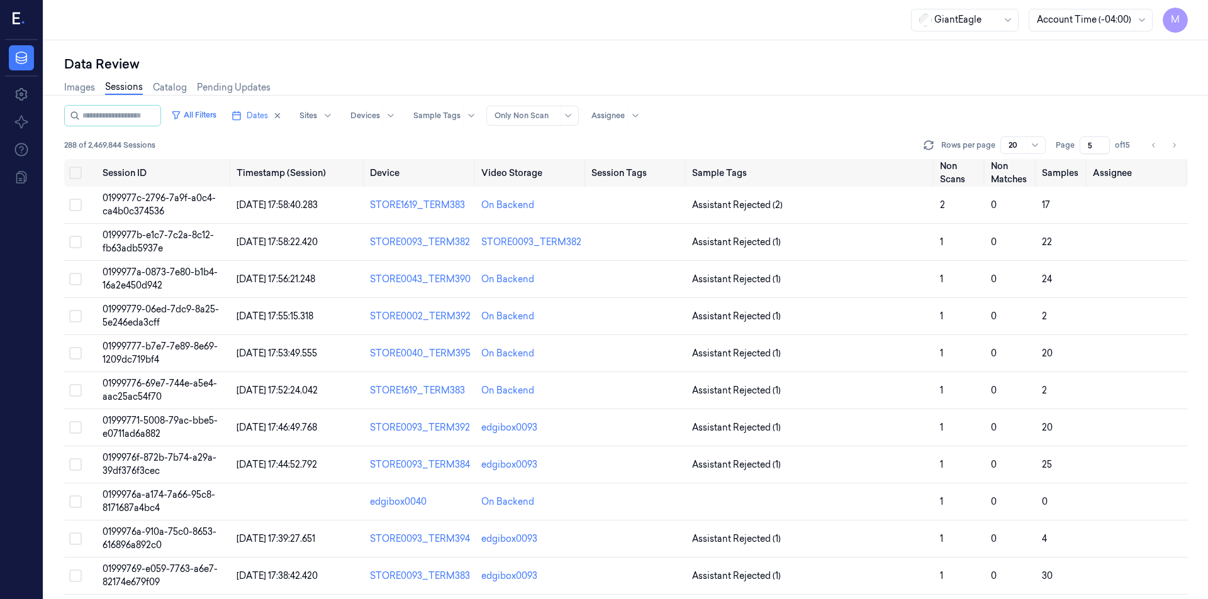
click at [795, 108] on div "All Filters Dates Sites Devices Sample Tags Alert Type Only Non Scan Assignee" at bounding box center [625, 115] width 1123 height 21
